Goal: Use online tool/utility: Utilize a website feature to perform a specific function

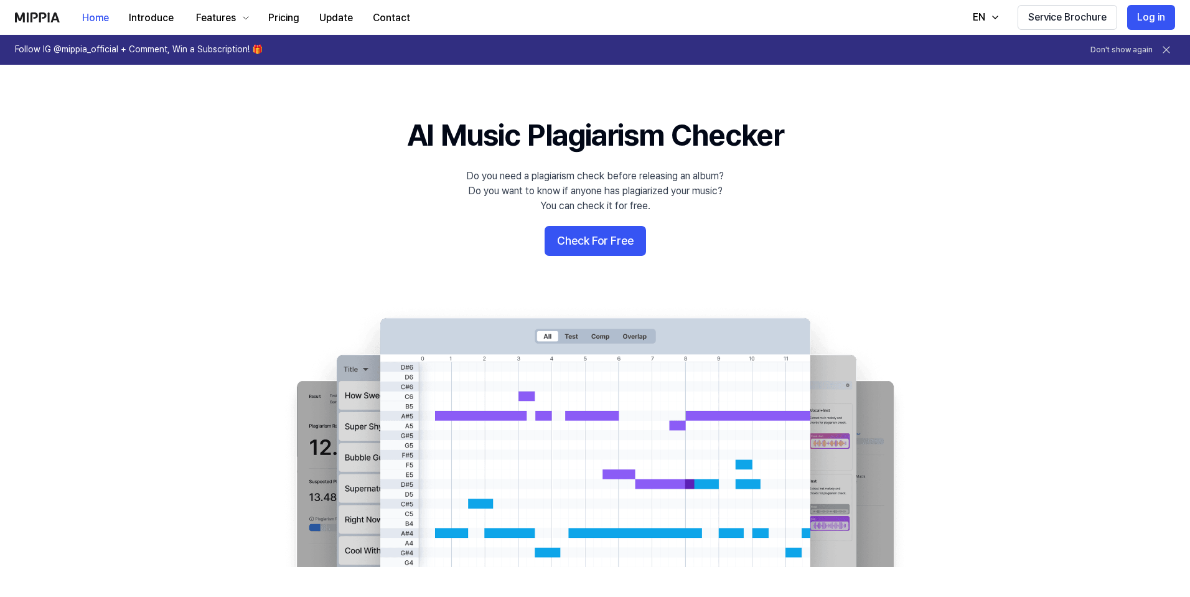
click at [617, 243] on button "Check For Free" at bounding box center [595, 241] width 101 height 30
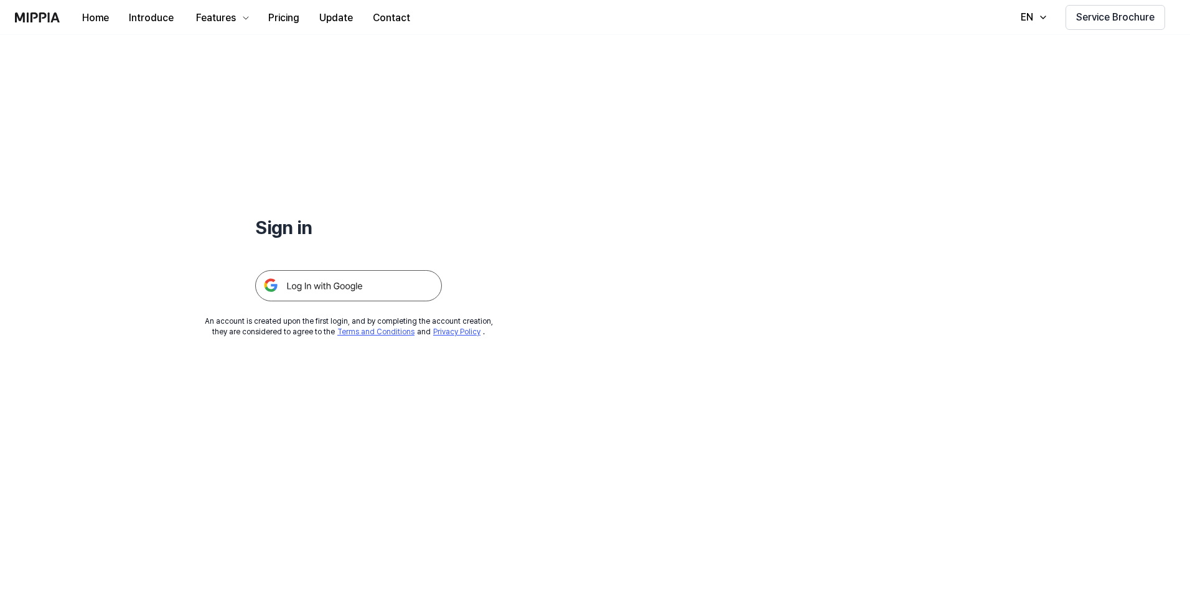
click at [350, 288] on img at bounding box center [348, 285] width 187 height 31
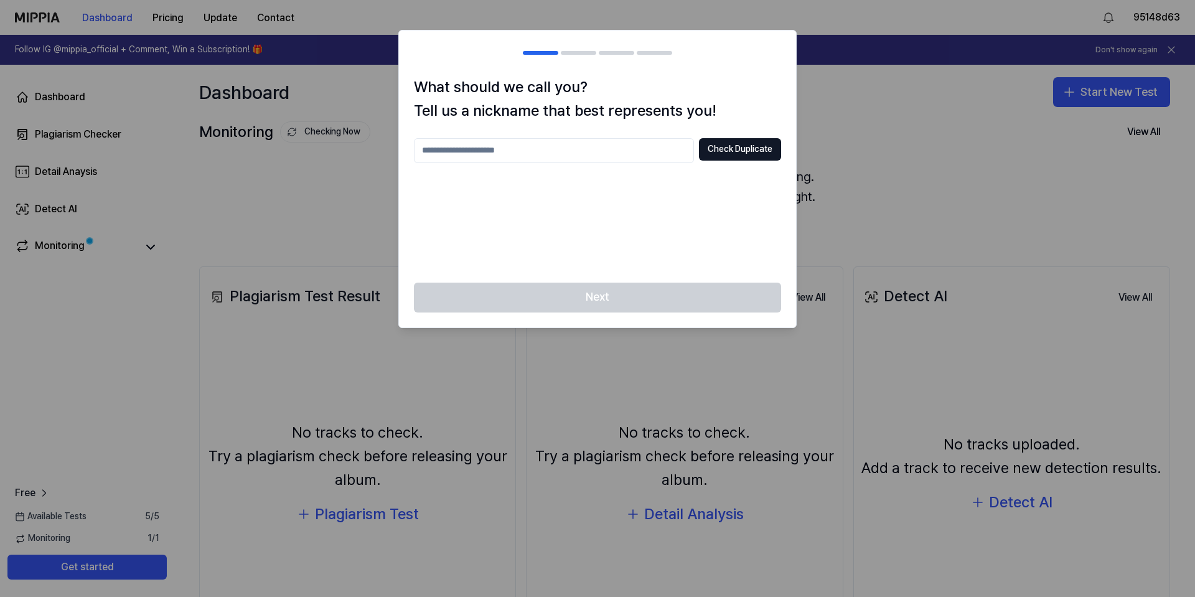
click at [514, 152] on input "text" at bounding box center [554, 150] width 280 height 25
type input "*****"
click at [754, 153] on button "Check Duplicate" at bounding box center [740, 149] width 82 height 22
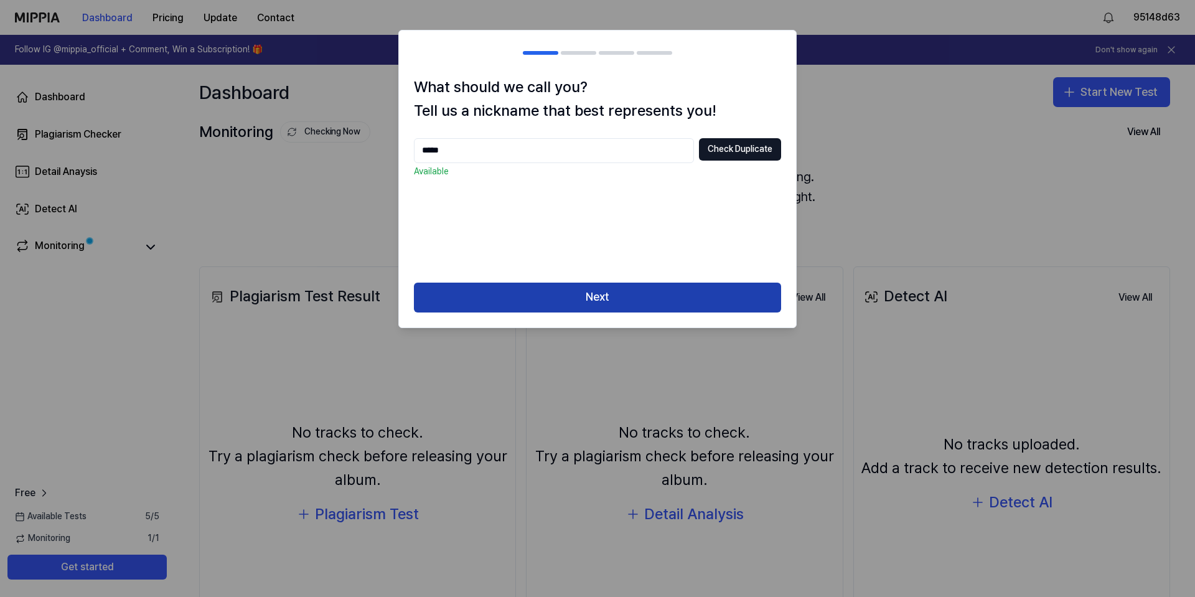
click at [540, 294] on button "Next" at bounding box center [597, 298] width 367 height 30
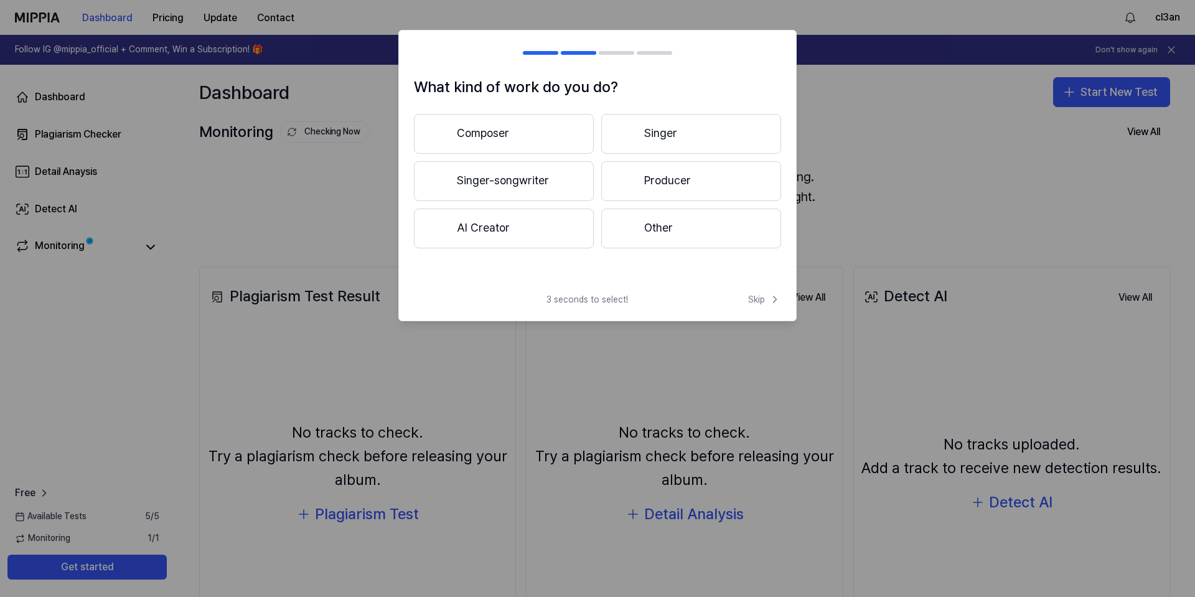
click at [532, 184] on button "Singer-songwriter" at bounding box center [504, 181] width 180 height 40
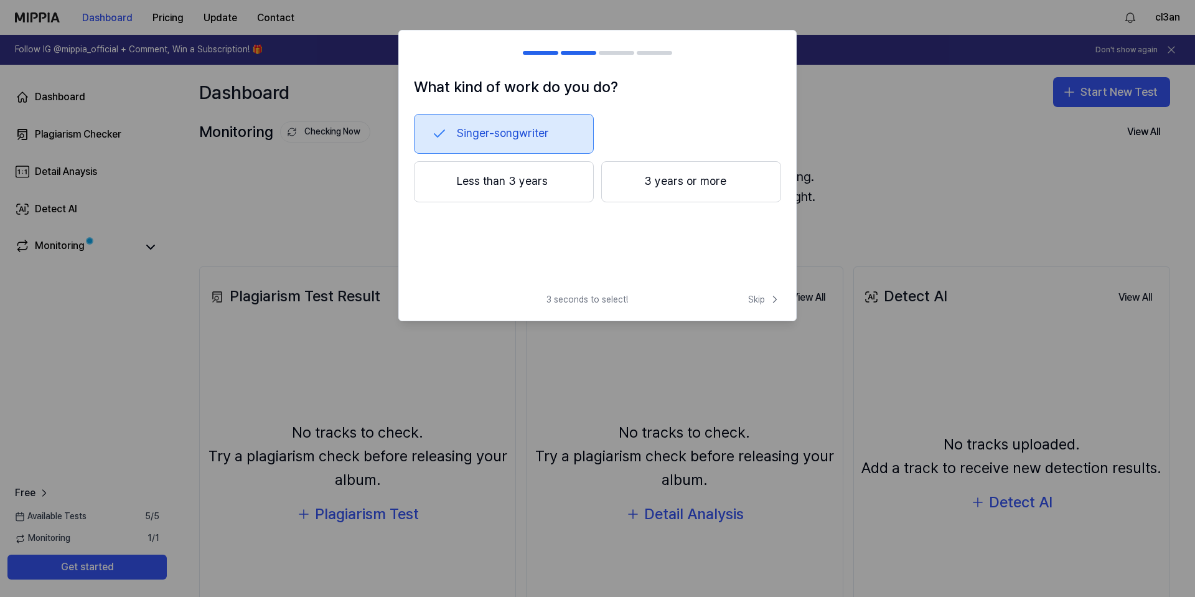
click at [684, 172] on button "3 years or more" at bounding box center [691, 181] width 180 height 41
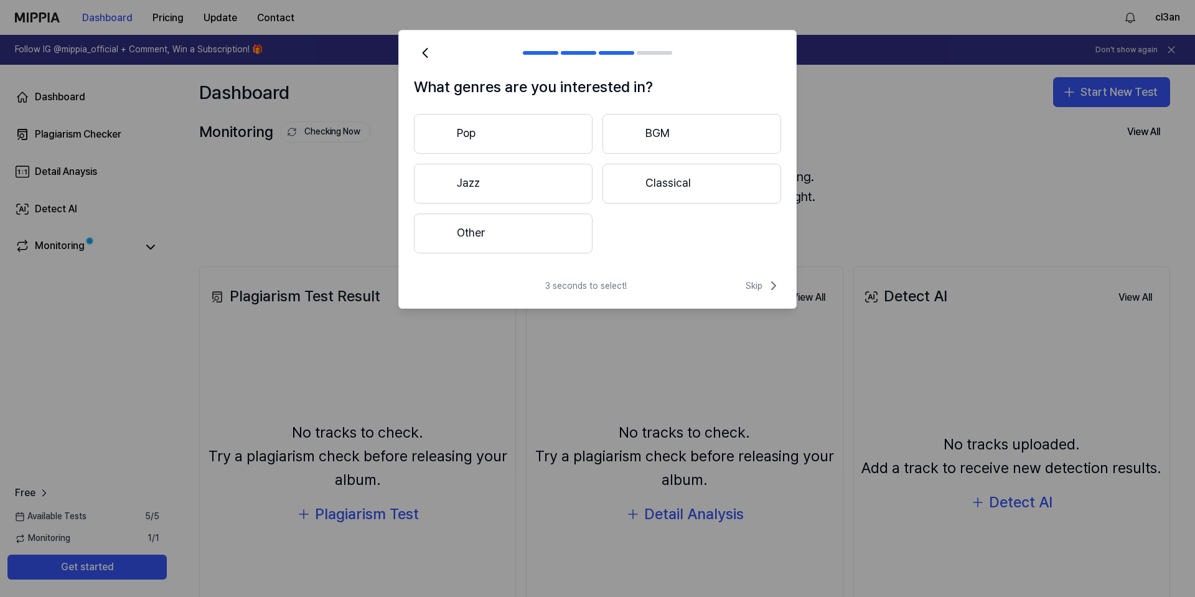
click at [490, 137] on button "Pop" at bounding box center [503, 134] width 179 height 40
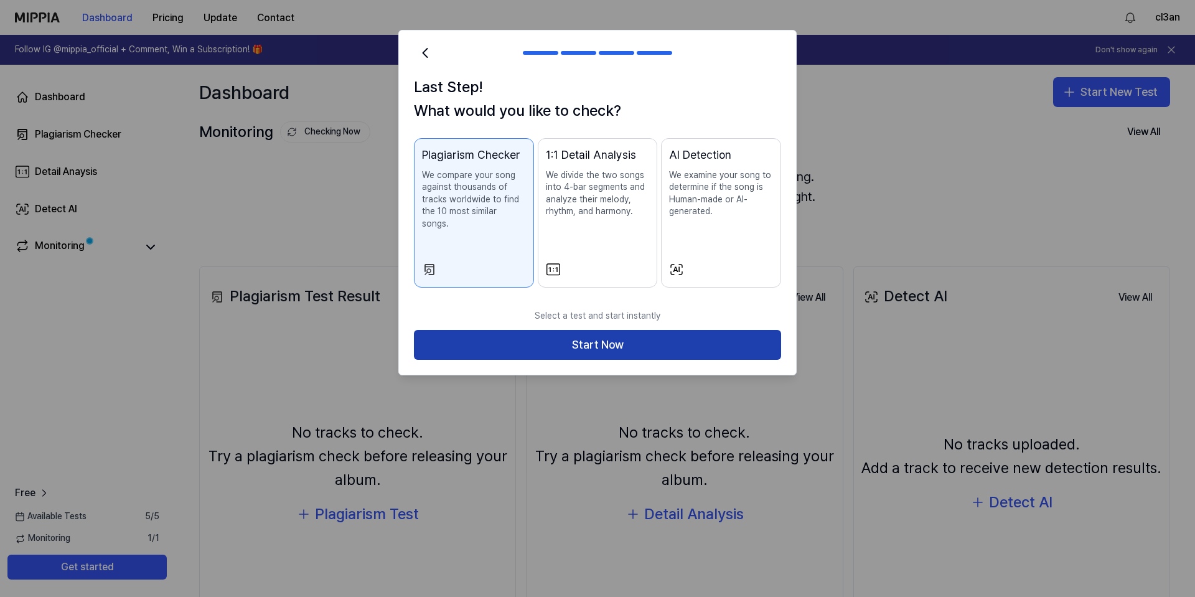
click at [674, 344] on button "Start Now" at bounding box center [597, 345] width 367 height 30
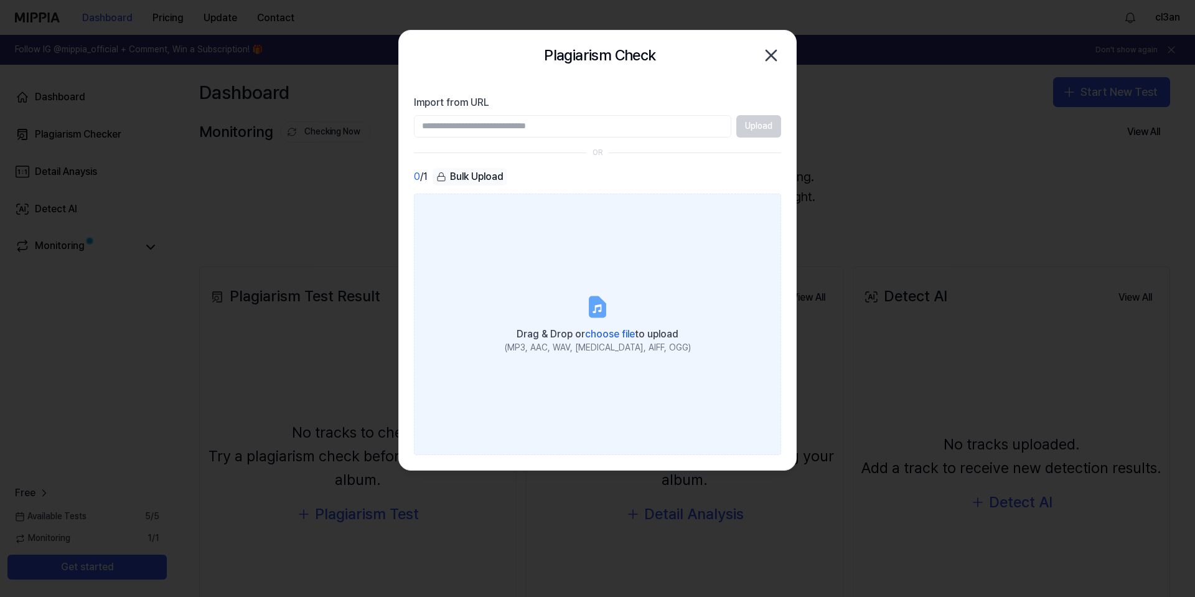
click at [594, 308] on icon at bounding box center [597, 306] width 15 height 19
click at [0, 0] on input "Drag & Drop or choose file to upload (MP3, AAC, WAV, FLAC, AIFF, OGG)" at bounding box center [0, 0] width 0 height 0
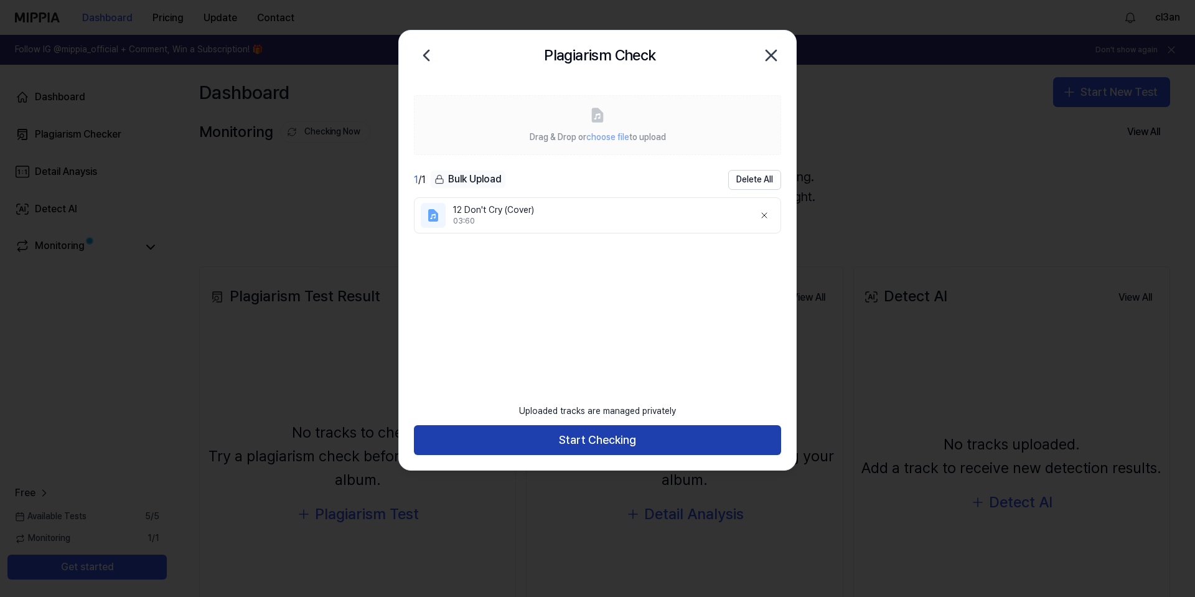
click at [700, 441] on button "Start Checking" at bounding box center [597, 440] width 367 height 30
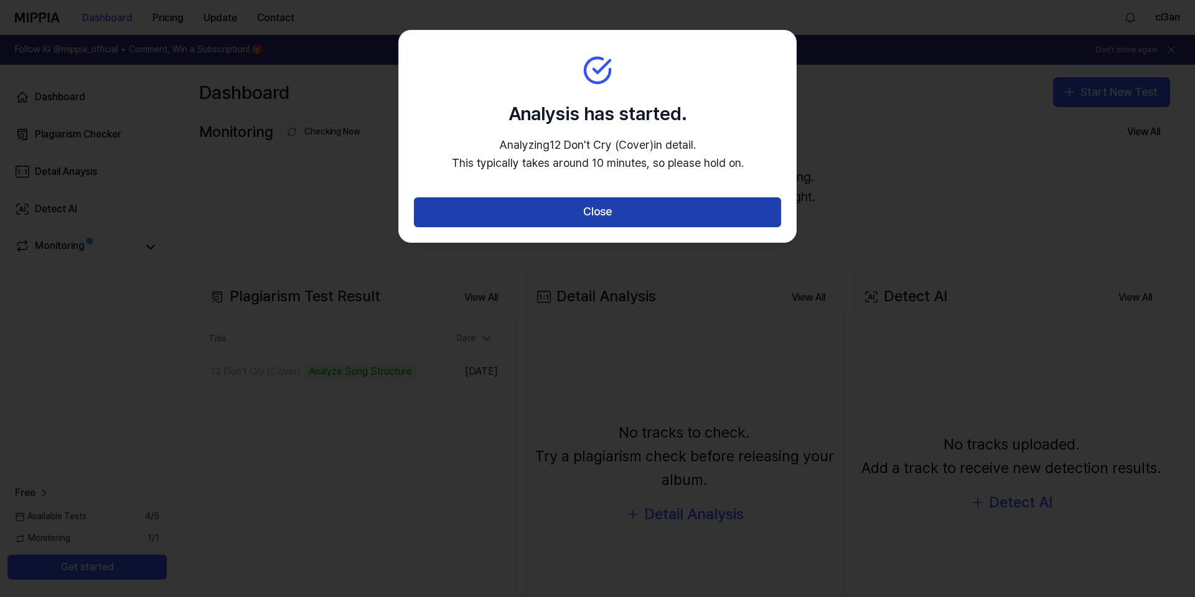
click at [621, 217] on button "Close" at bounding box center [597, 212] width 367 height 30
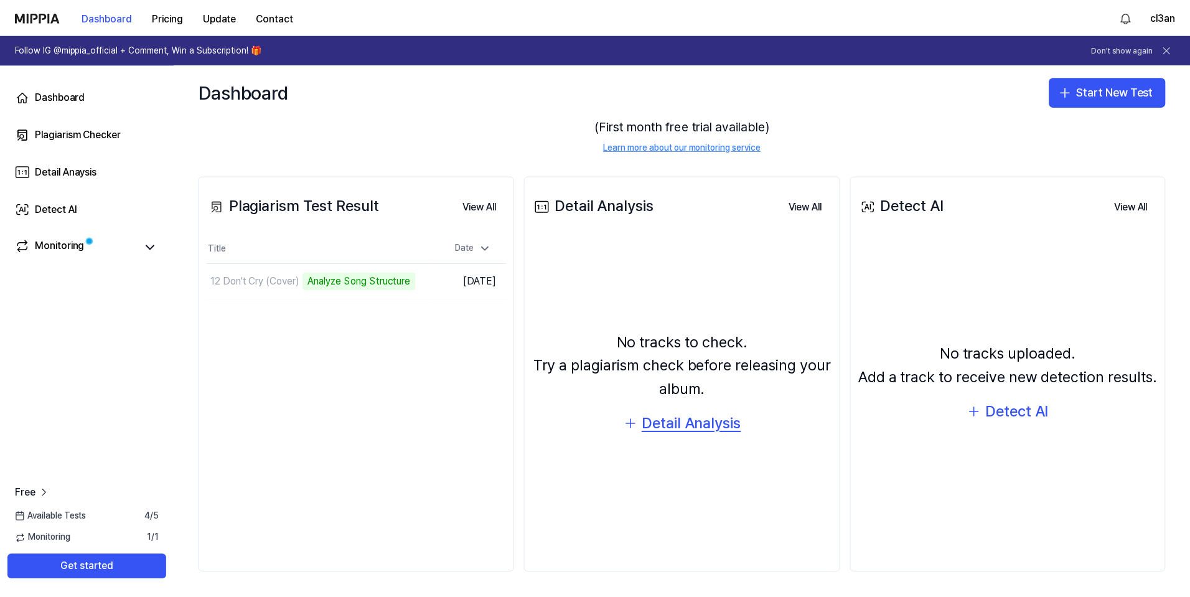
scroll to position [91, 0]
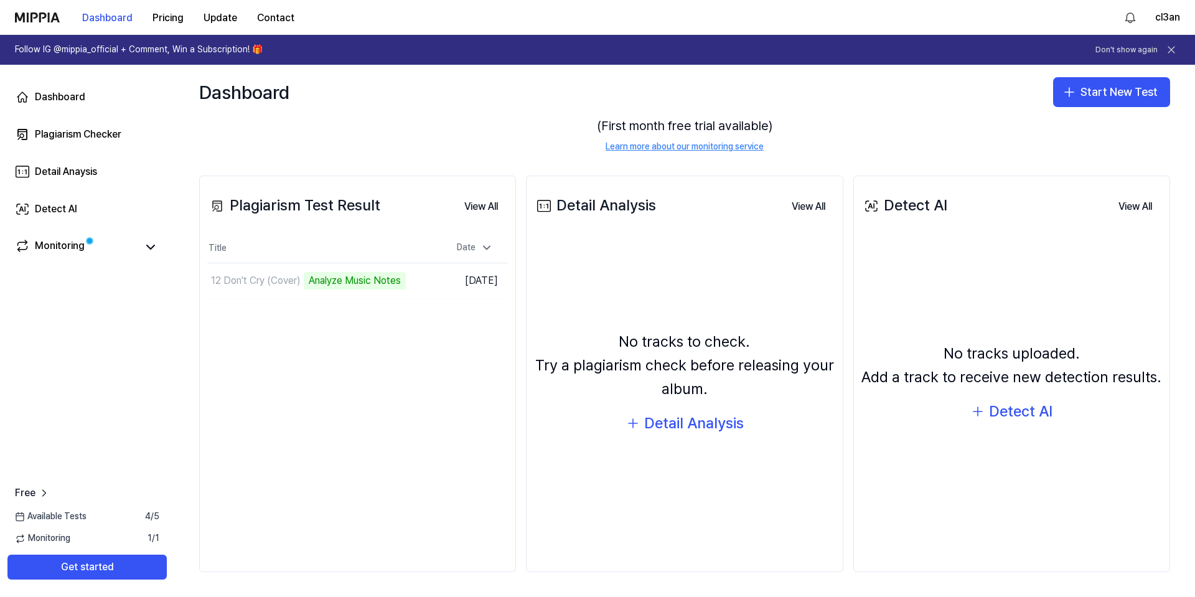
click at [148, 47] on h1 "Follow IG @mippia_official + Comment, Win a Subscription! 🎁" at bounding box center [139, 50] width 248 height 12
click at [474, 208] on button "View All" at bounding box center [481, 206] width 54 height 25
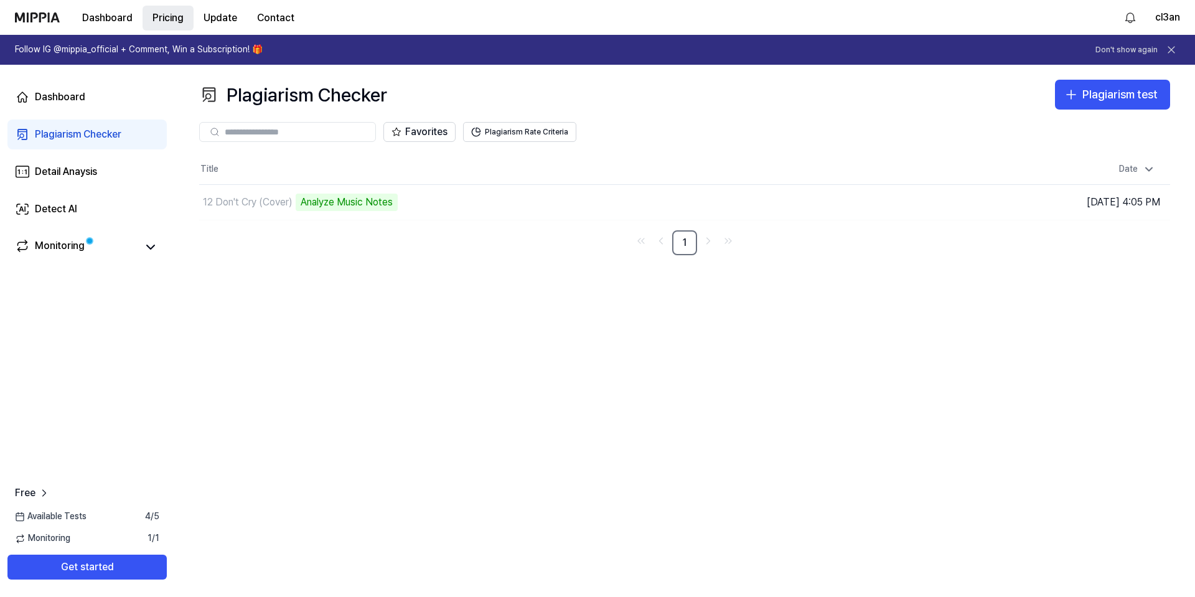
click at [143, 6] on button "Pricing" at bounding box center [168, 18] width 51 height 25
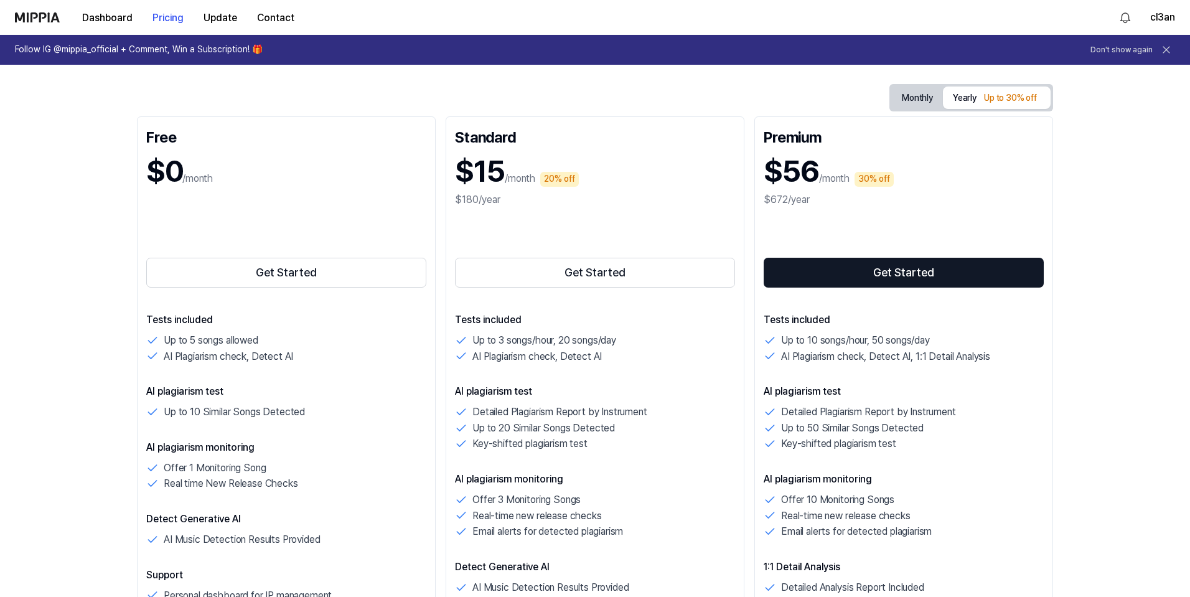
scroll to position [124, 0]
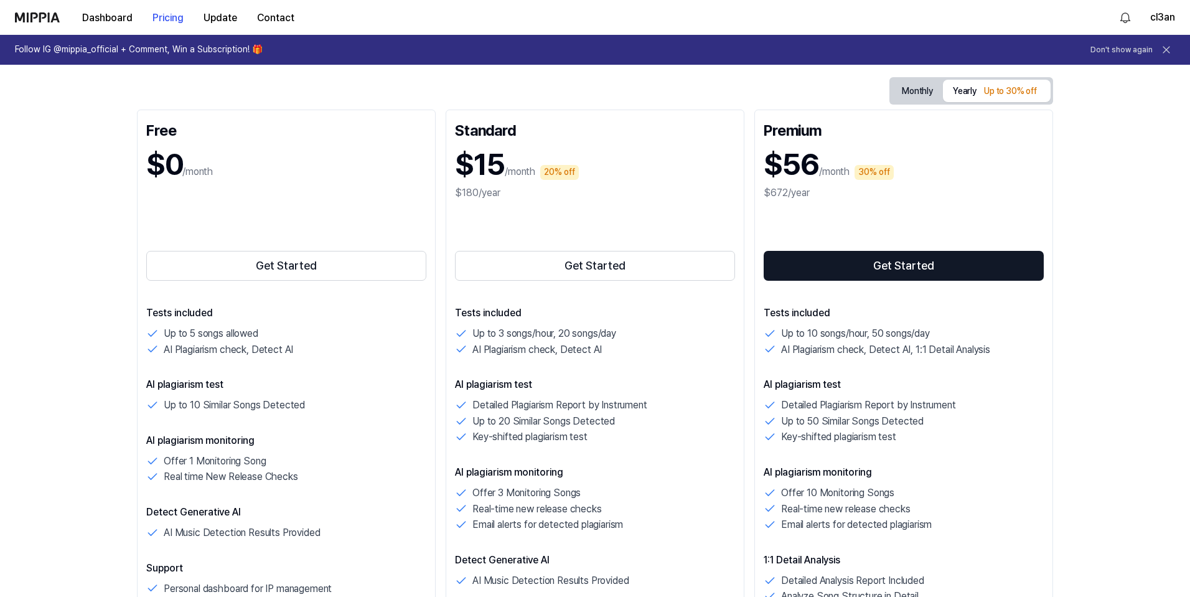
click at [1065, 177] on div "Start protecting your music IP with MIPPIA Monthly Yearly Up to 30% off Free $0…" at bounding box center [595, 221] width 1190 height 562
click at [100, 14] on button "Dashboard" at bounding box center [107, 18] width 70 height 25
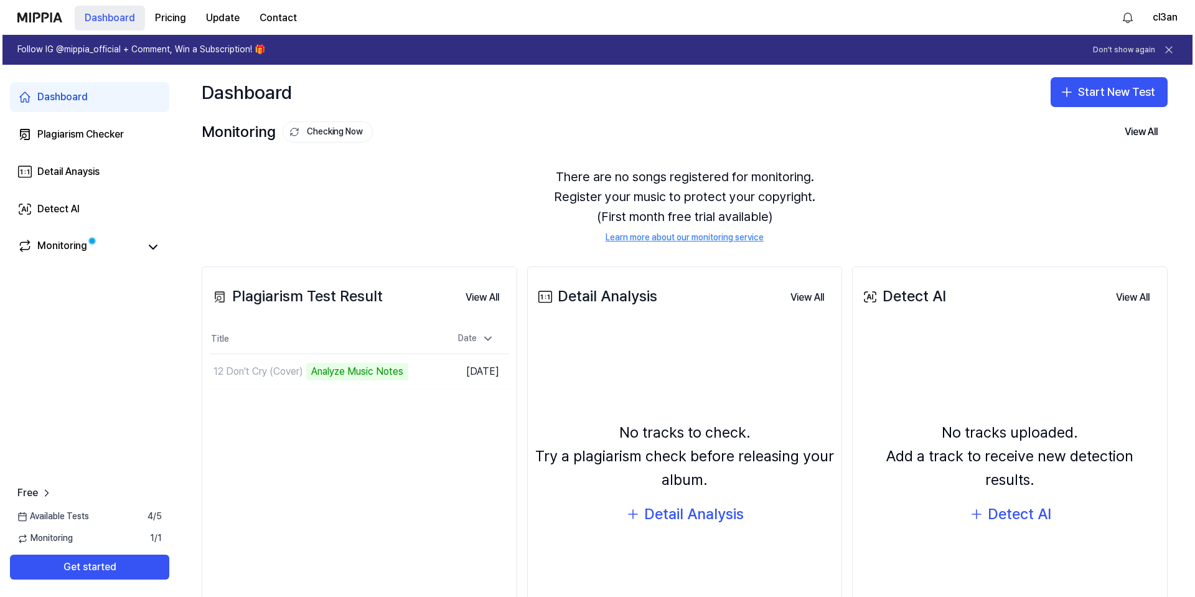
scroll to position [0, 0]
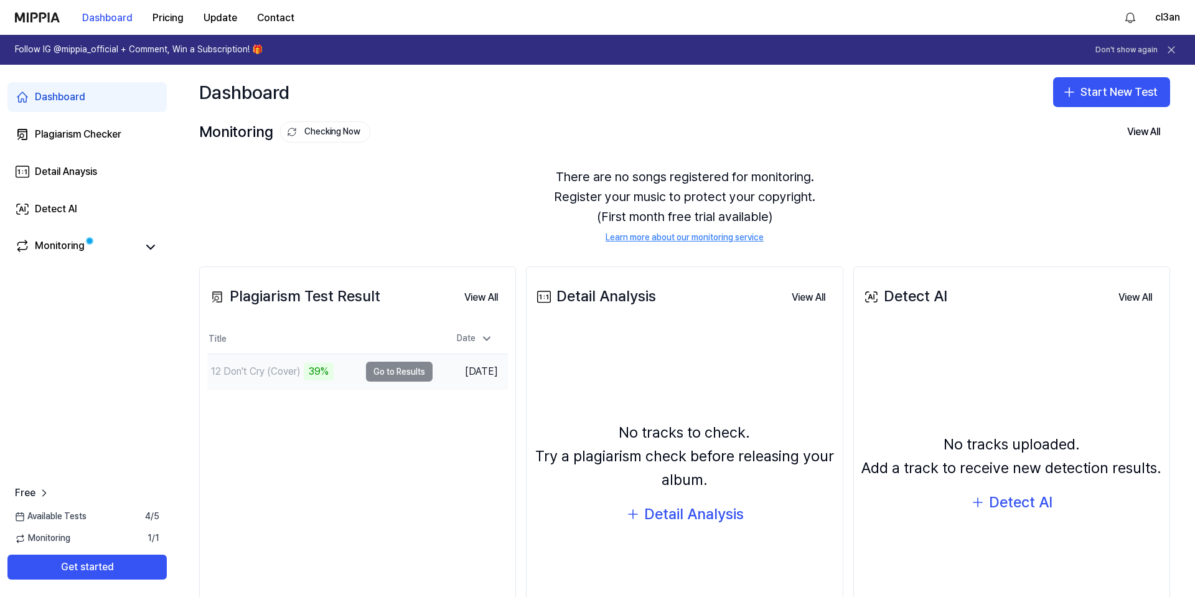
click at [392, 372] on td "12 Don't Cry (Cover) 39% Go to Results" at bounding box center [319, 371] width 225 height 35
click at [179, 21] on button "Pricing" at bounding box center [168, 18] width 51 height 25
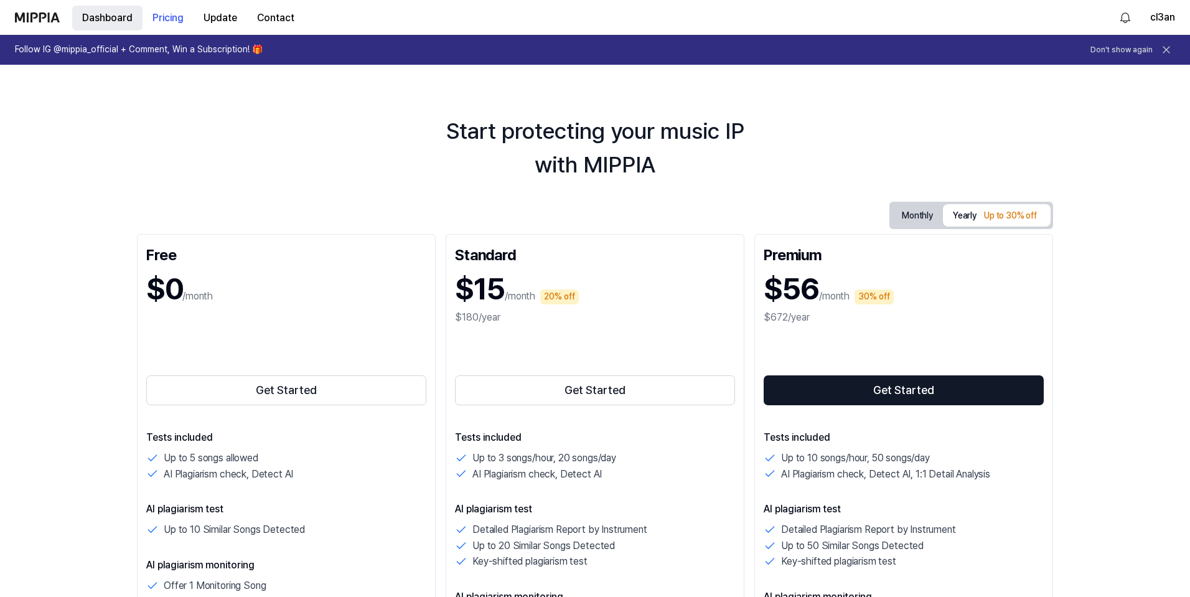
click at [118, 16] on button "Dashboard" at bounding box center [107, 18] width 70 height 25
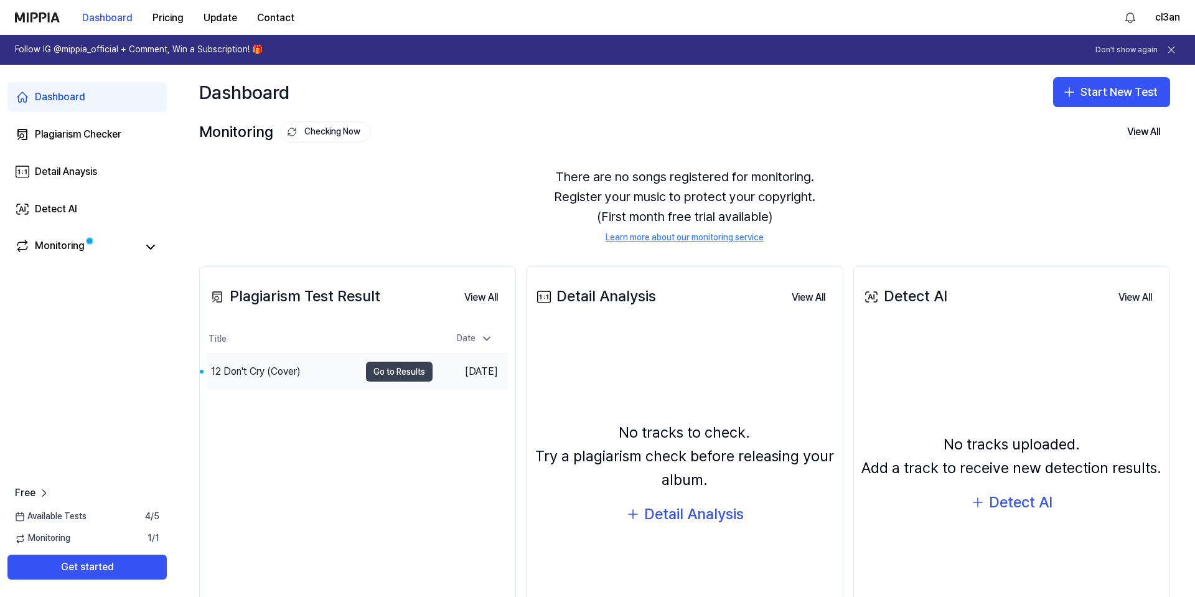
click at [416, 371] on button "Go to Results" at bounding box center [399, 372] width 67 height 20
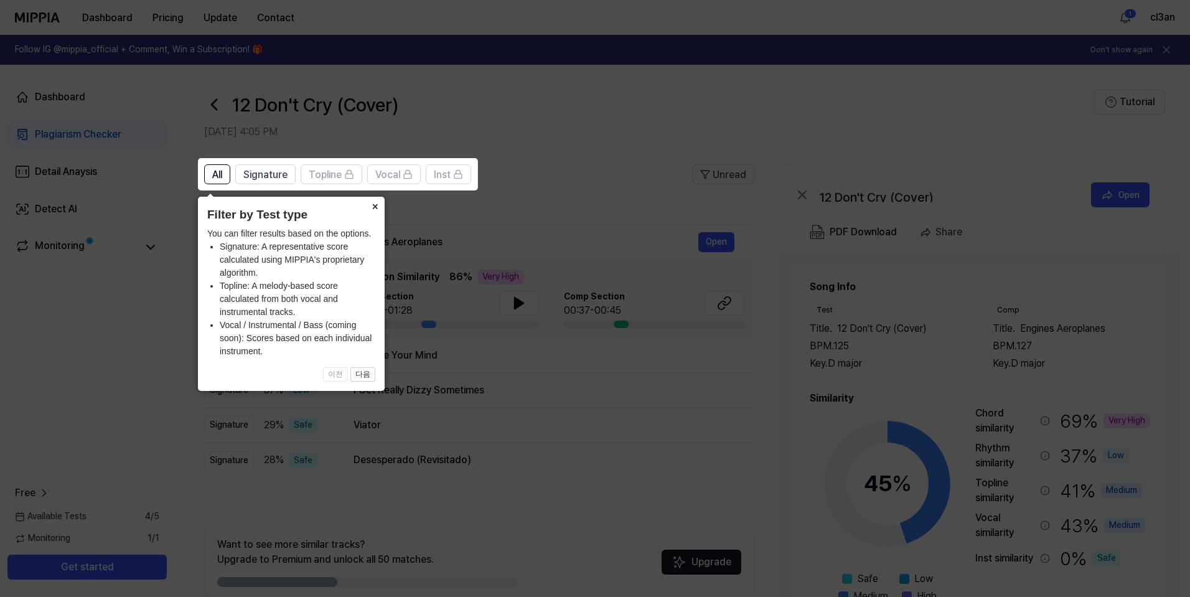
click at [375, 206] on button "×" at bounding box center [375, 205] width 20 height 17
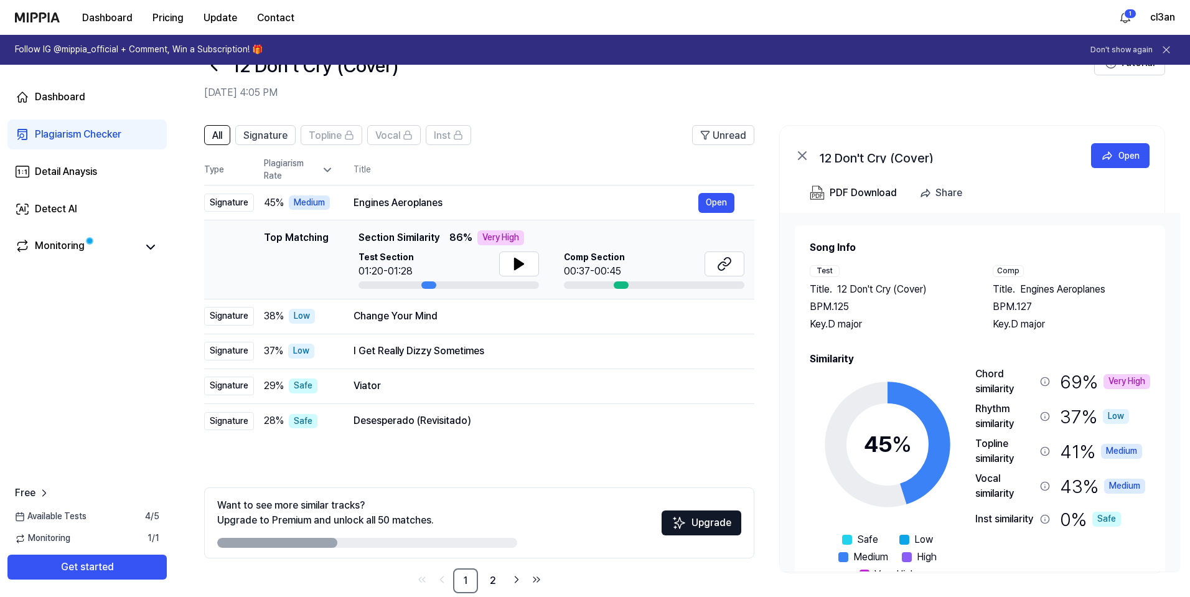
scroll to position [60, 0]
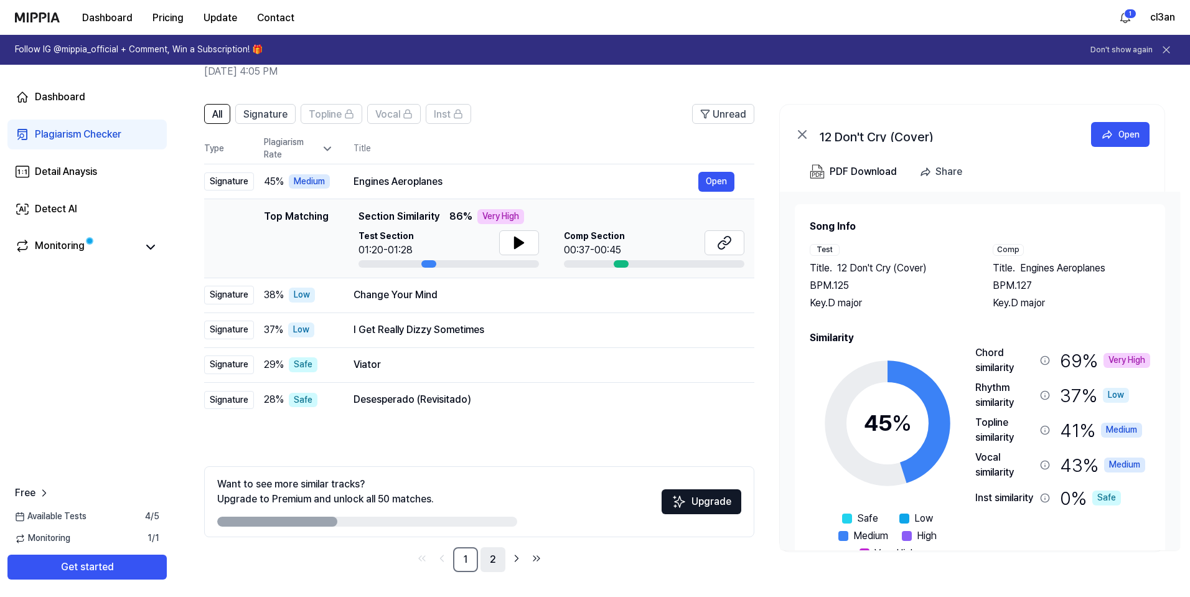
click at [495, 561] on link "2" at bounding box center [493, 559] width 25 height 25
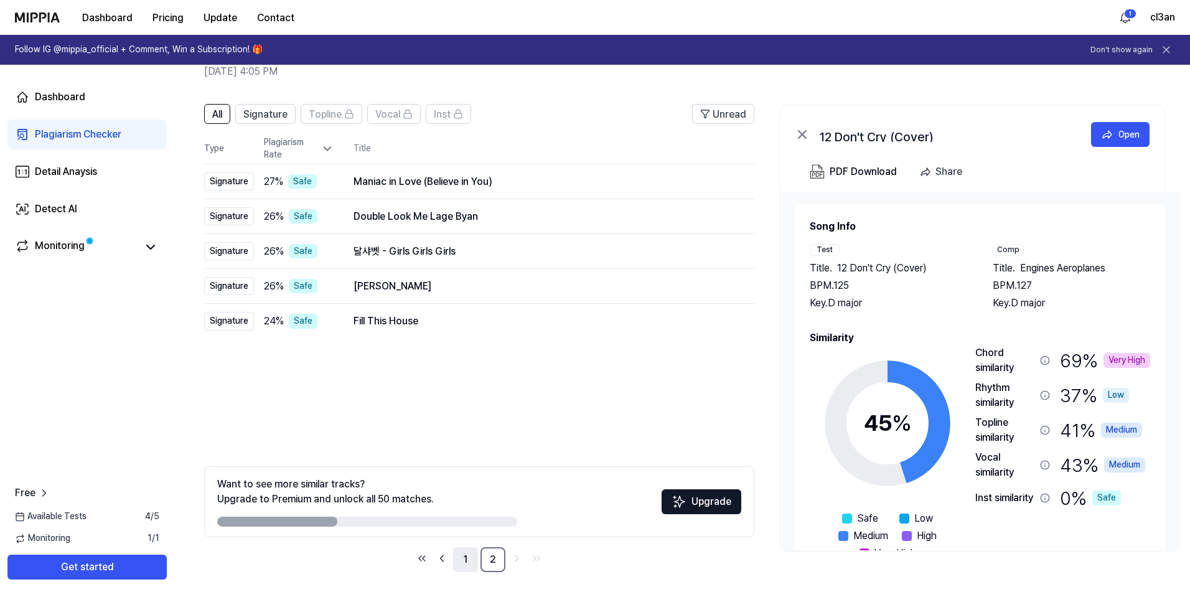
click at [469, 562] on link "1" at bounding box center [465, 559] width 25 height 25
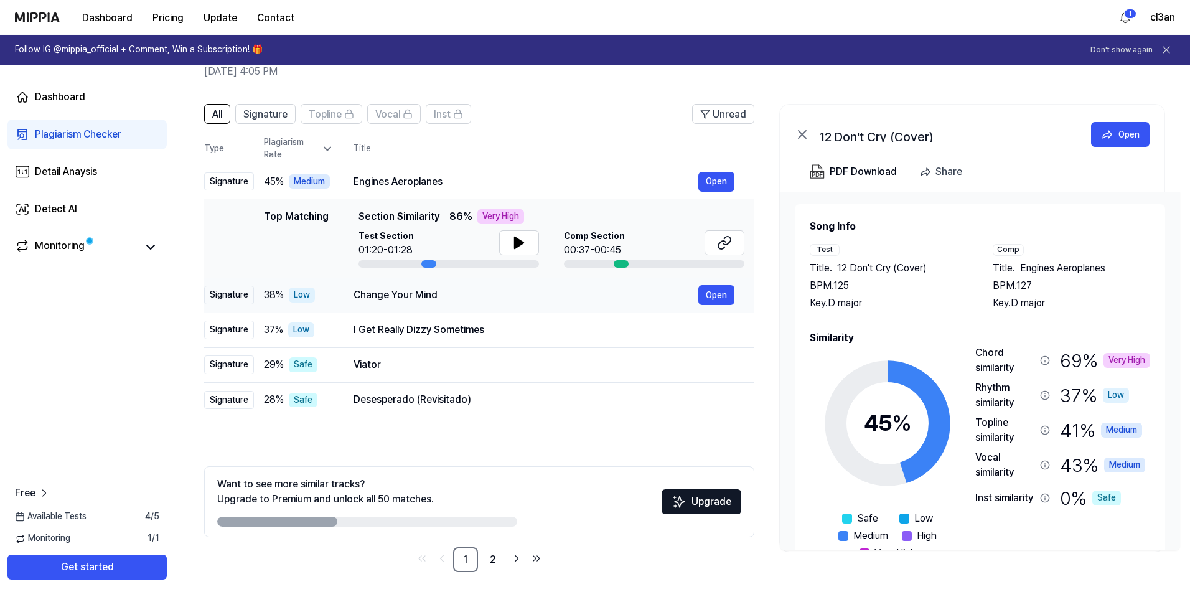
click at [468, 295] on div "Change Your Mind" at bounding box center [526, 295] width 345 height 15
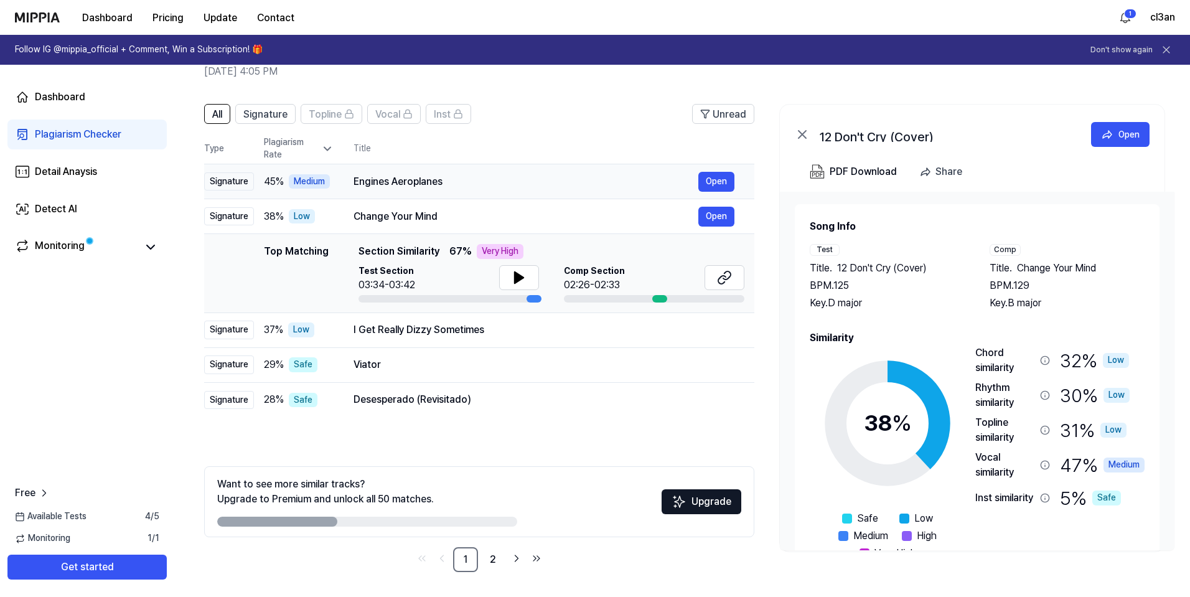
click at [481, 172] on div "Engines Aeroplanes Open" at bounding box center [544, 182] width 381 height 20
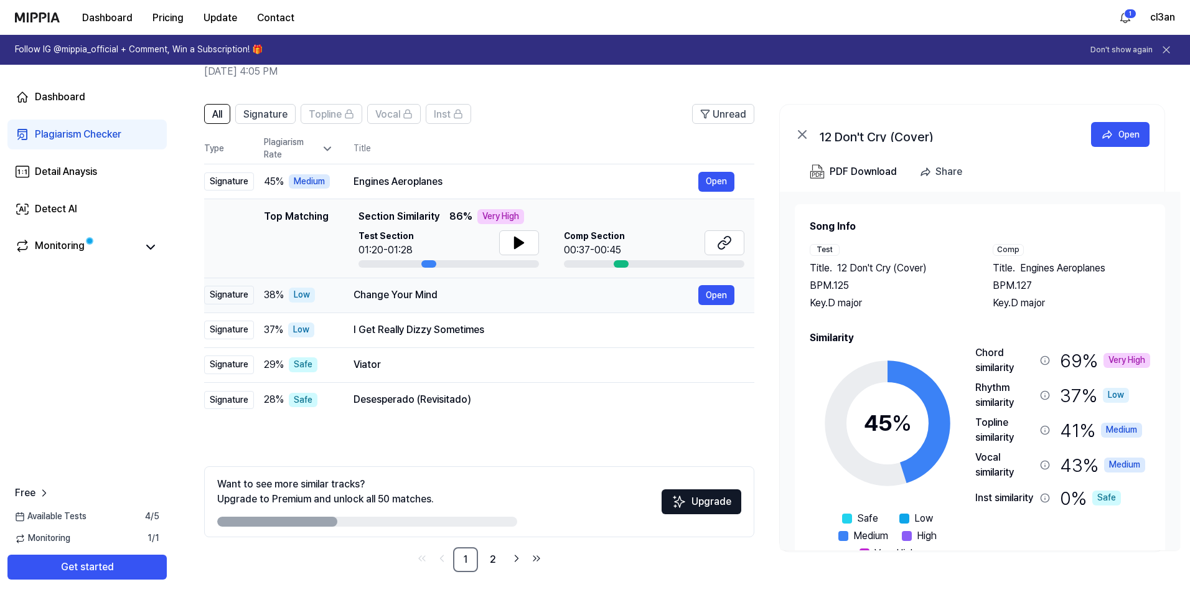
click at [360, 299] on div "Change Your Mind" at bounding box center [526, 295] width 345 height 15
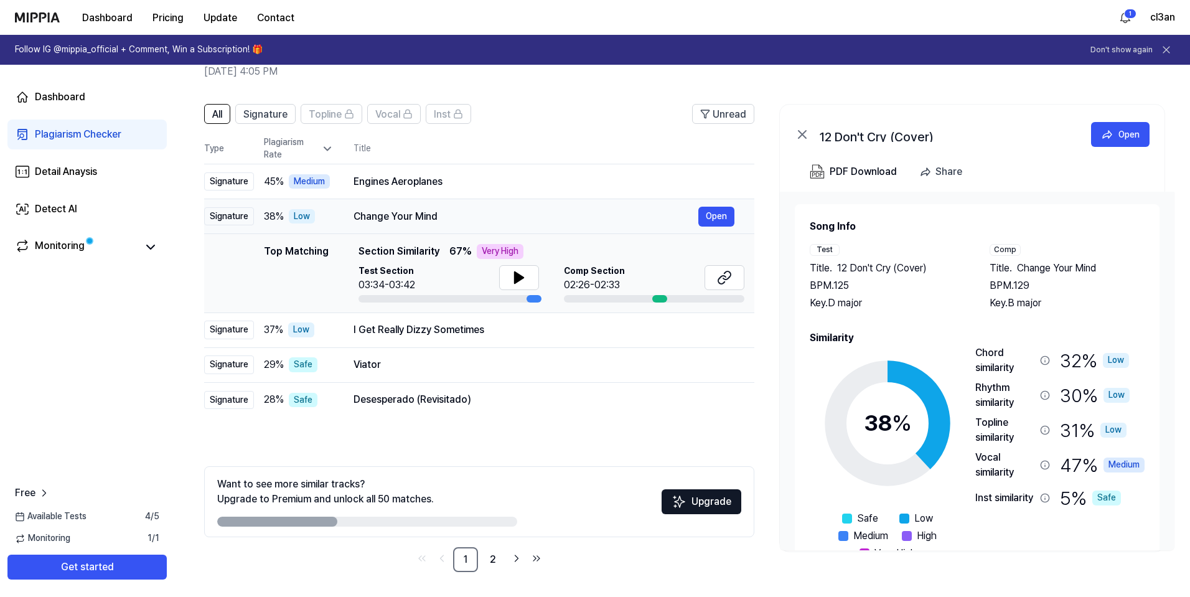
click at [379, 218] on div "Change Your Mind" at bounding box center [526, 216] width 345 height 15
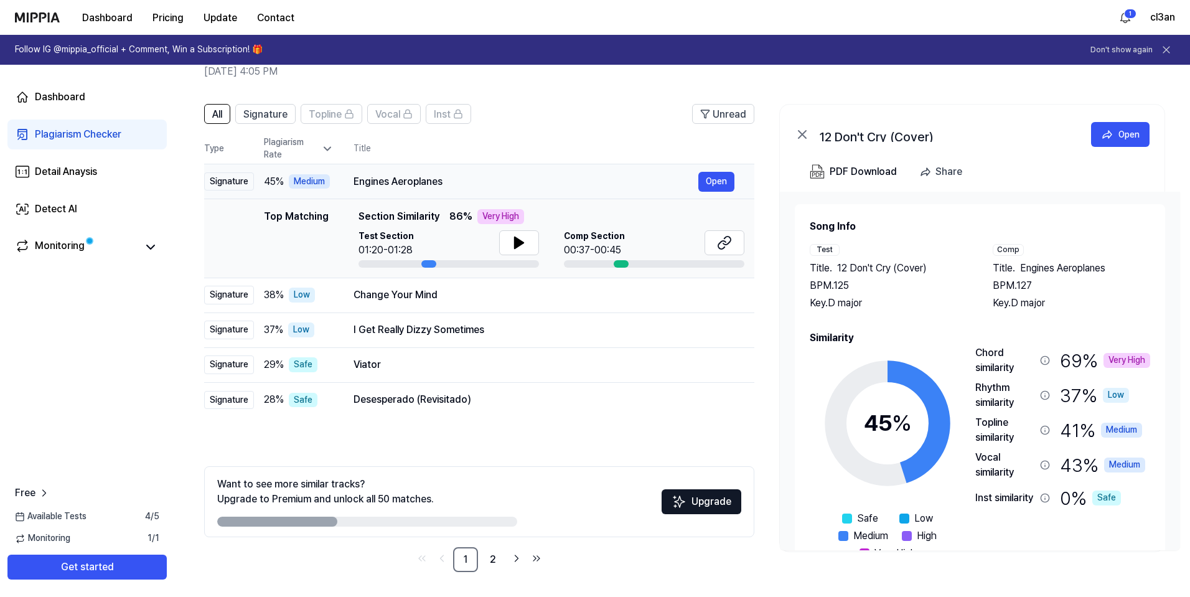
click at [386, 181] on div "Engines Aeroplanes" at bounding box center [526, 181] width 345 height 15
click at [388, 295] on div "Change Your Mind" at bounding box center [526, 295] width 345 height 15
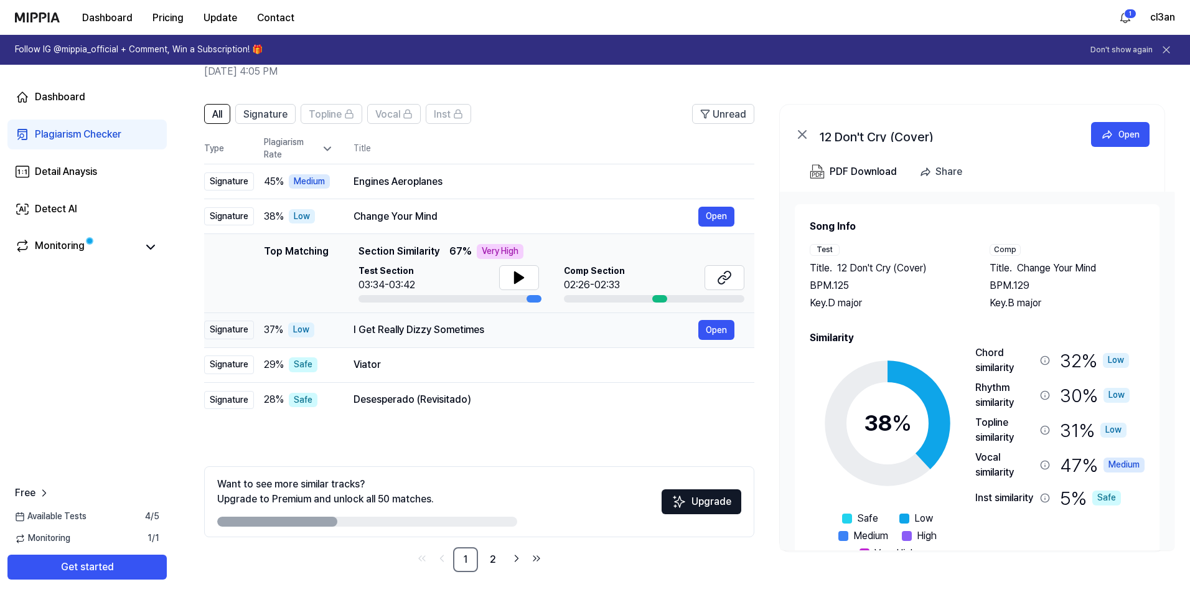
click at [406, 336] on div "I Get Really Dizzy Sometimes" at bounding box center [526, 329] width 345 height 15
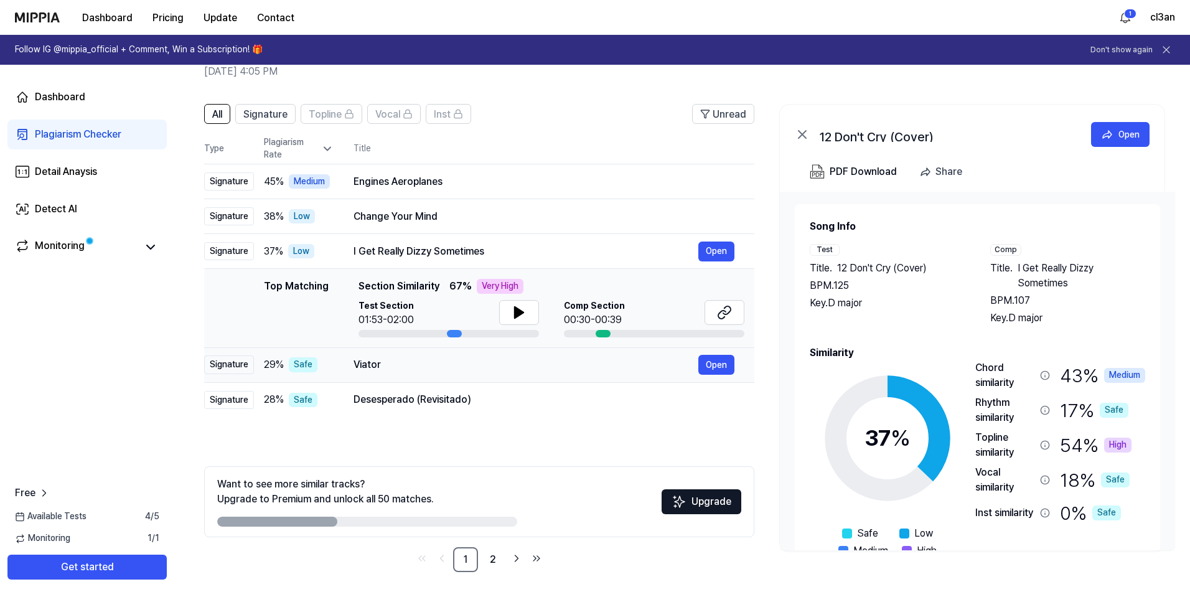
click at [431, 367] on div "Viator" at bounding box center [526, 364] width 345 height 15
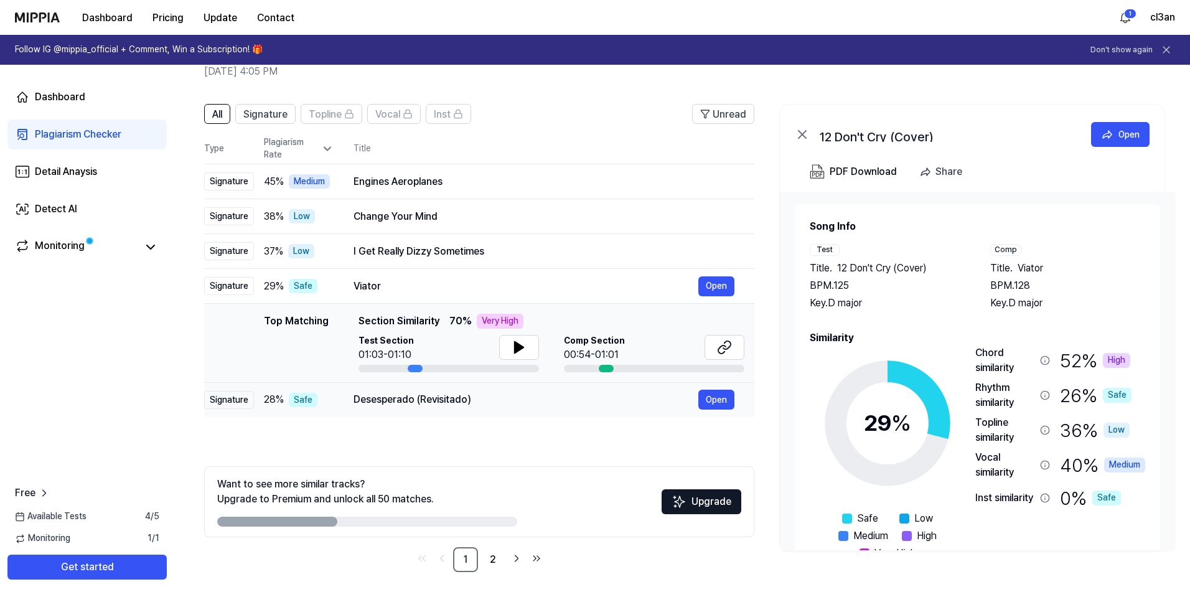
click at [495, 409] on div "Desesperado (Revisitado) Open" at bounding box center [544, 400] width 381 height 20
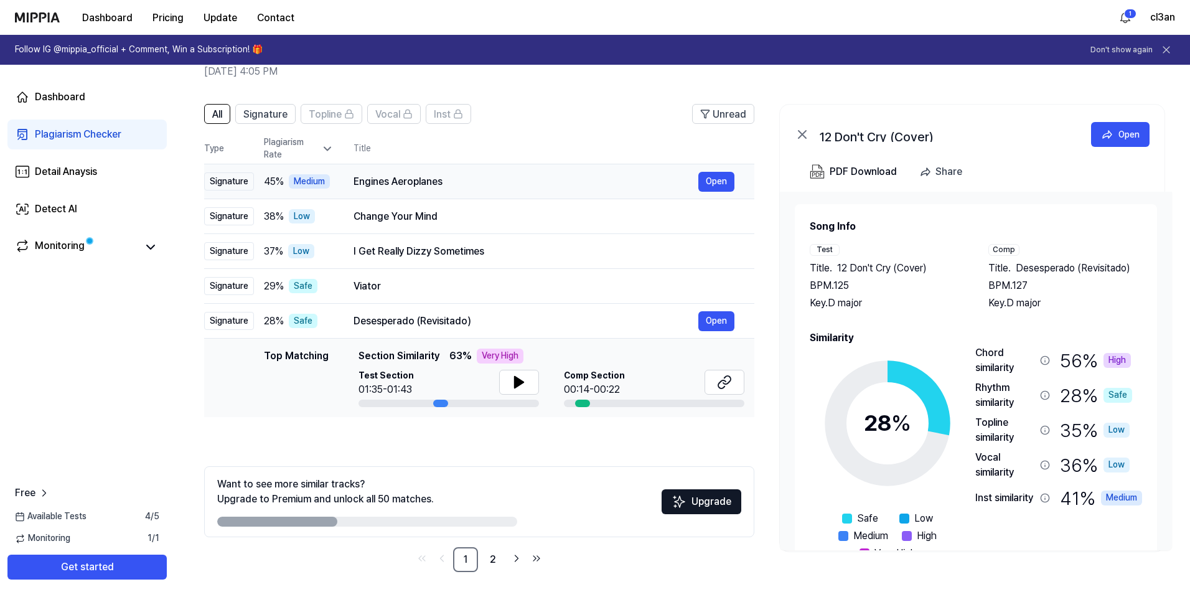
click at [552, 184] on div "Engines Aeroplanes" at bounding box center [526, 181] width 345 height 15
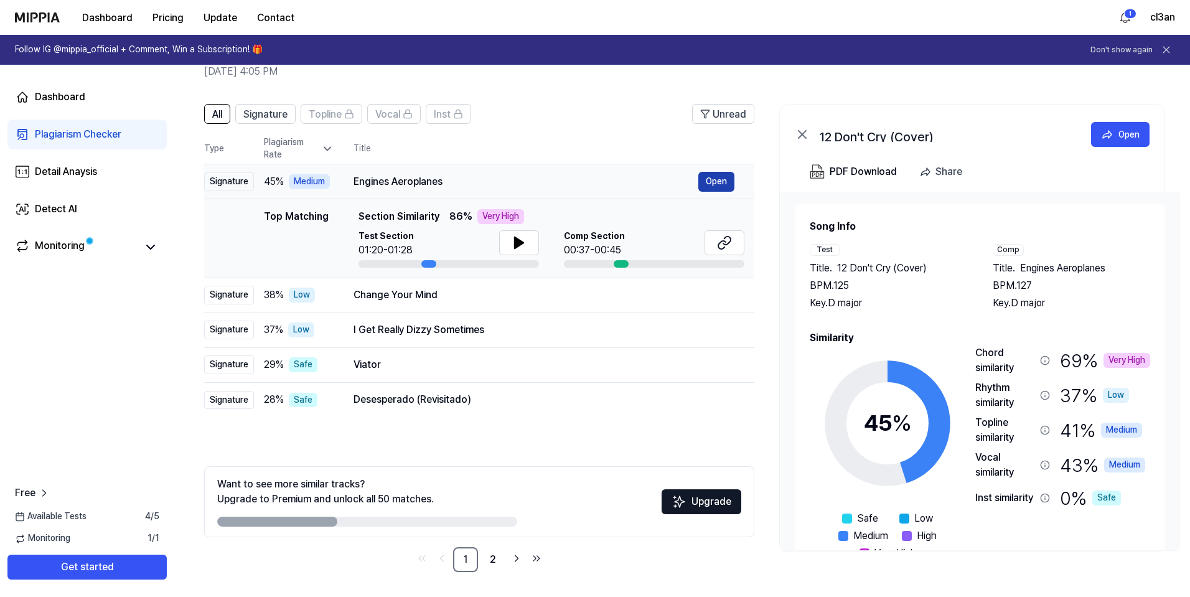
click at [712, 178] on button "Open" at bounding box center [716, 182] width 36 height 20
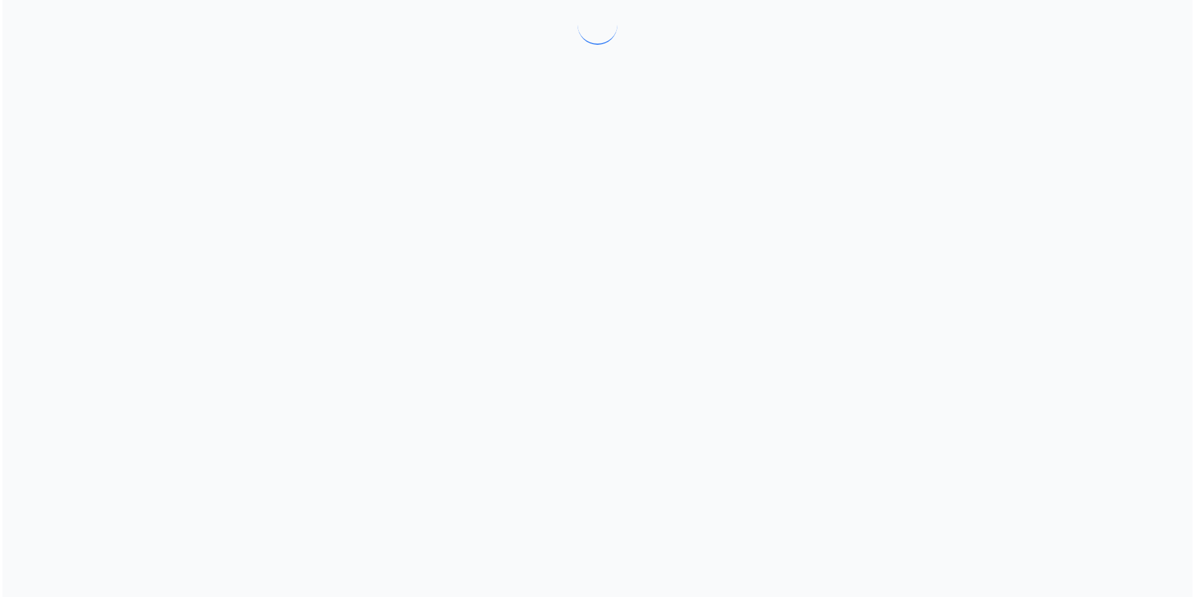
scroll to position [0, 0]
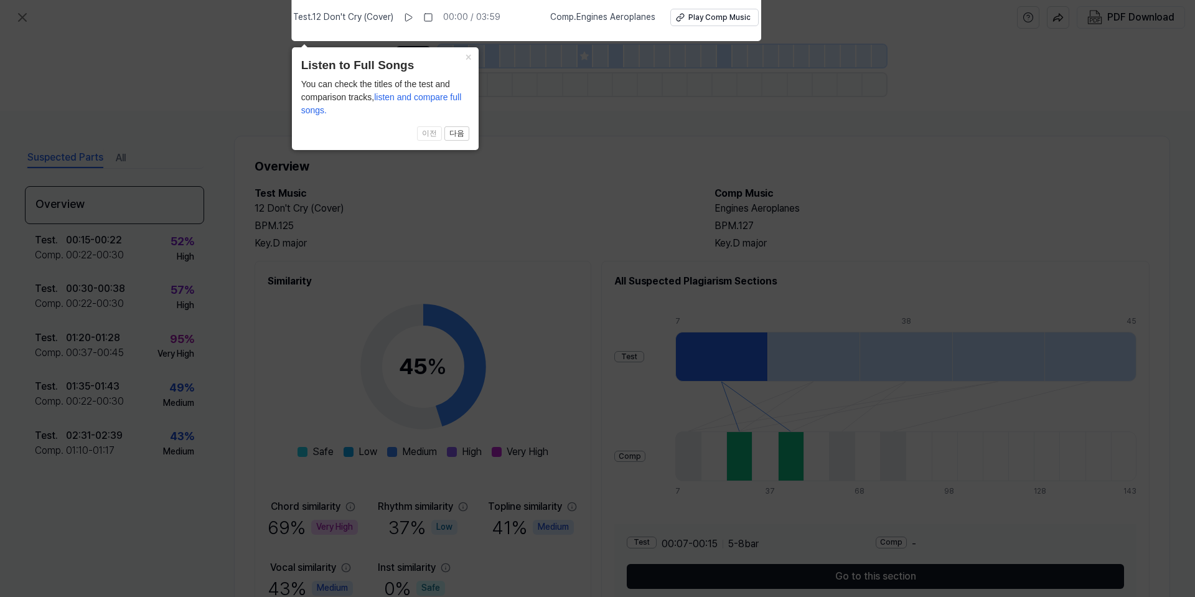
click at [168, 93] on icon at bounding box center [597, 295] width 1195 height 603
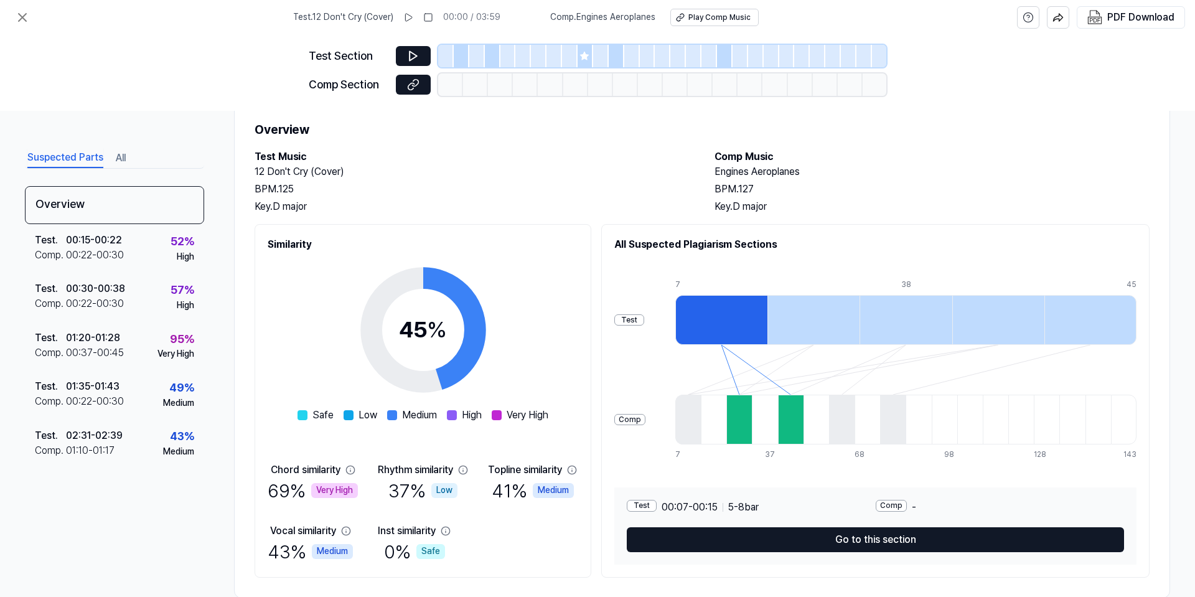
scroll to position [63, 0]
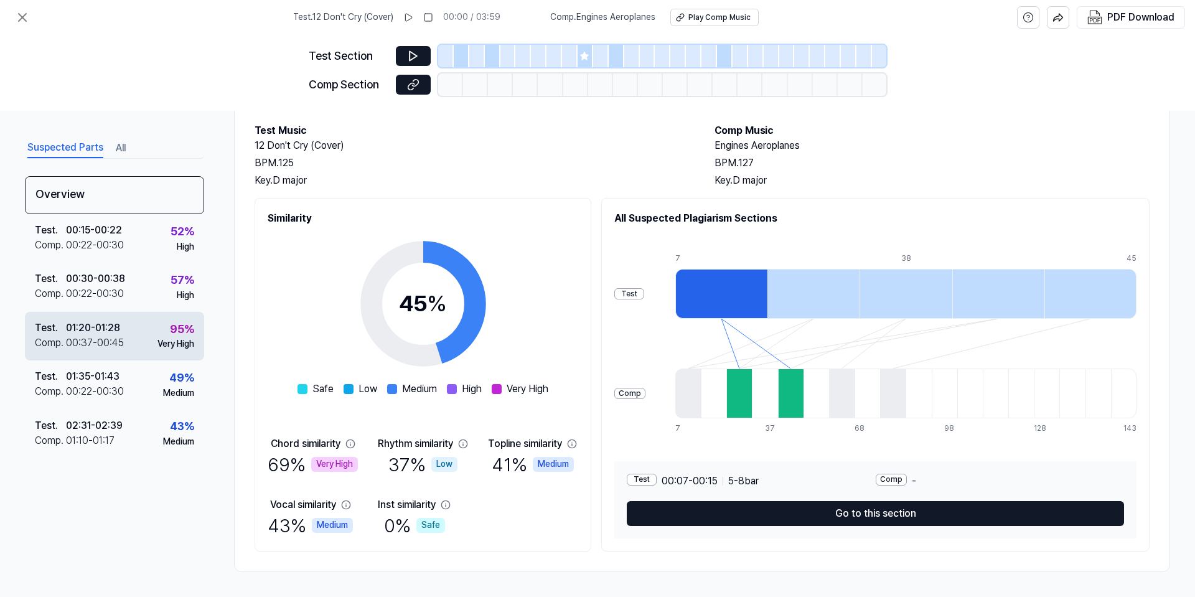
click at [161, 337] on div "95 % Very High" at bounding box center [175, 336] width 37 height 30
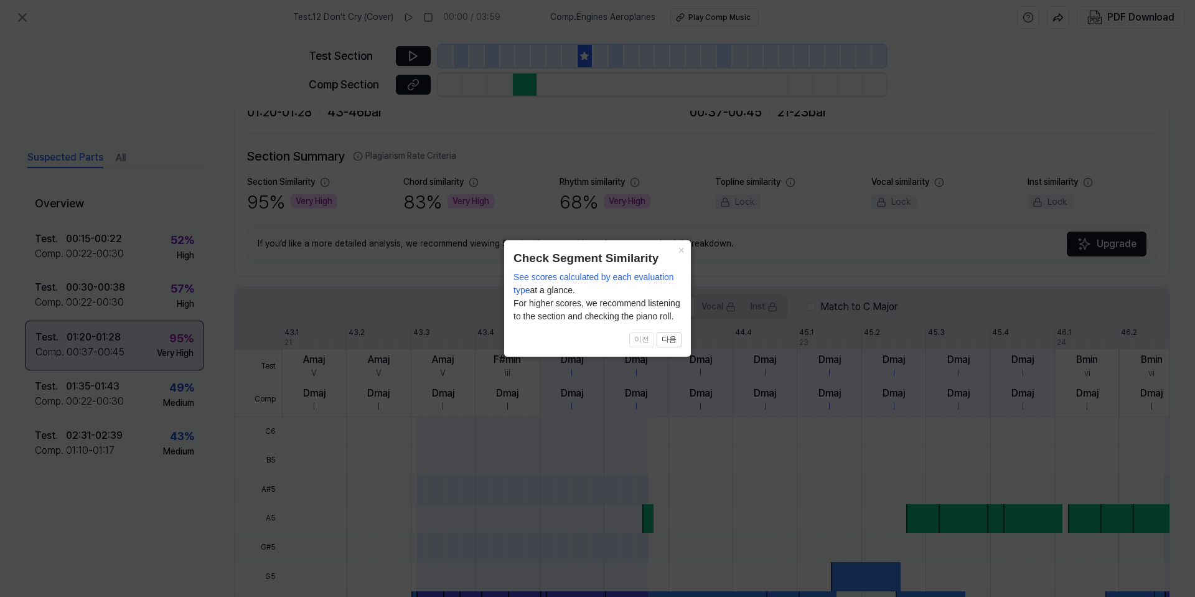
scroll to position [257, 0]
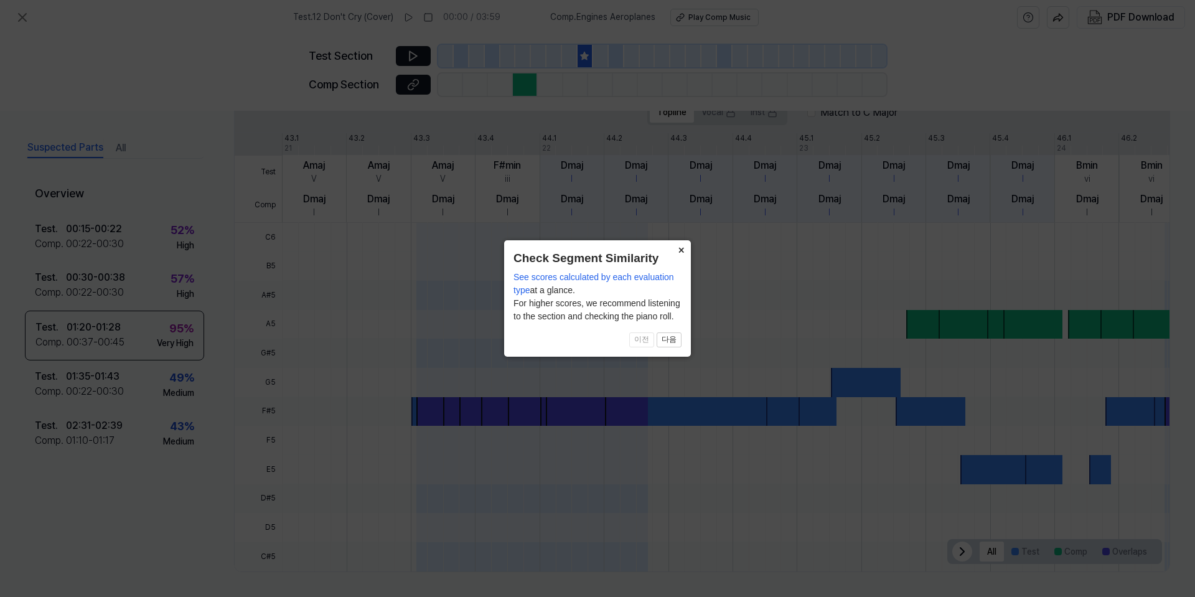
click at [679, 251] on button "×" at bounding box center [681, 248] width 20 height 17
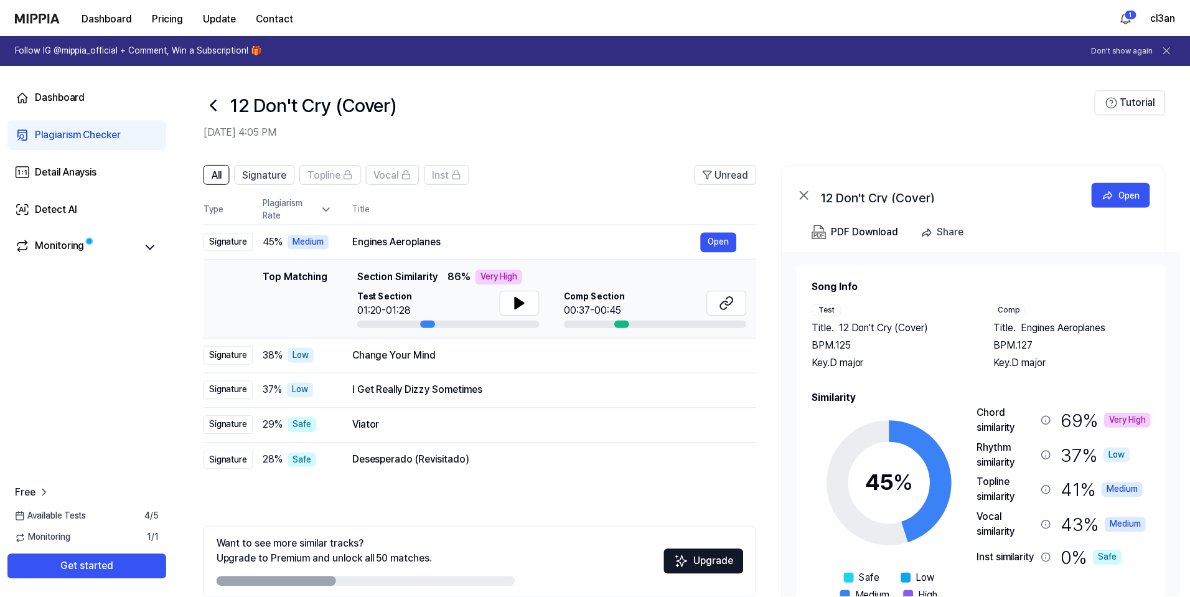
scroll to position [60, 0]
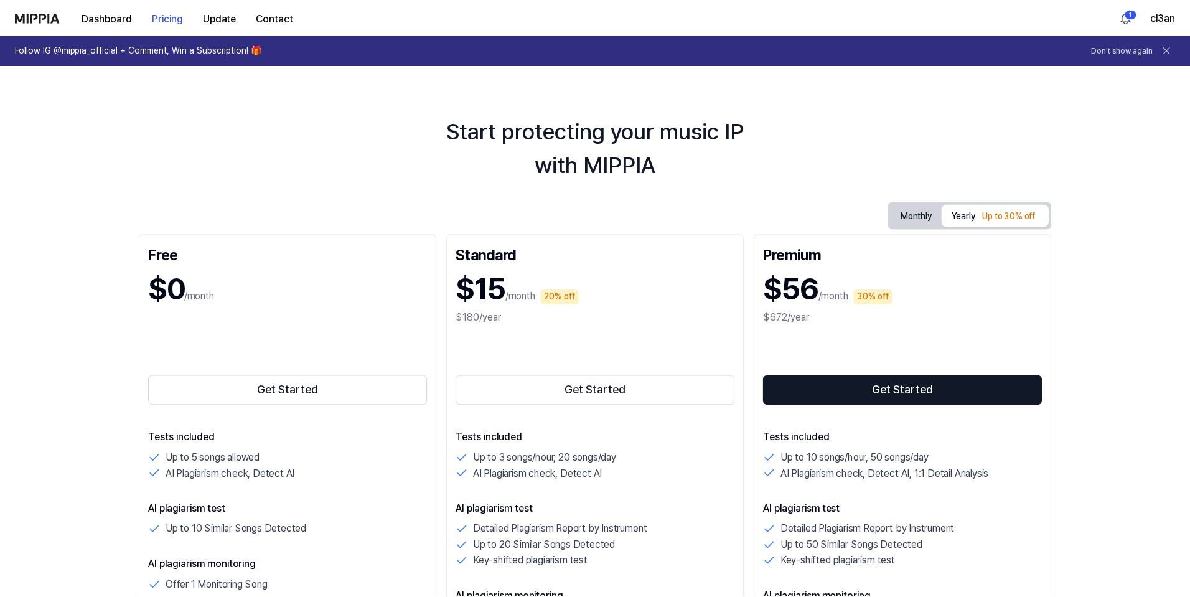
scroll to position [124, 0]
